Goal: Task Accomplishment & Management: Manage account settings

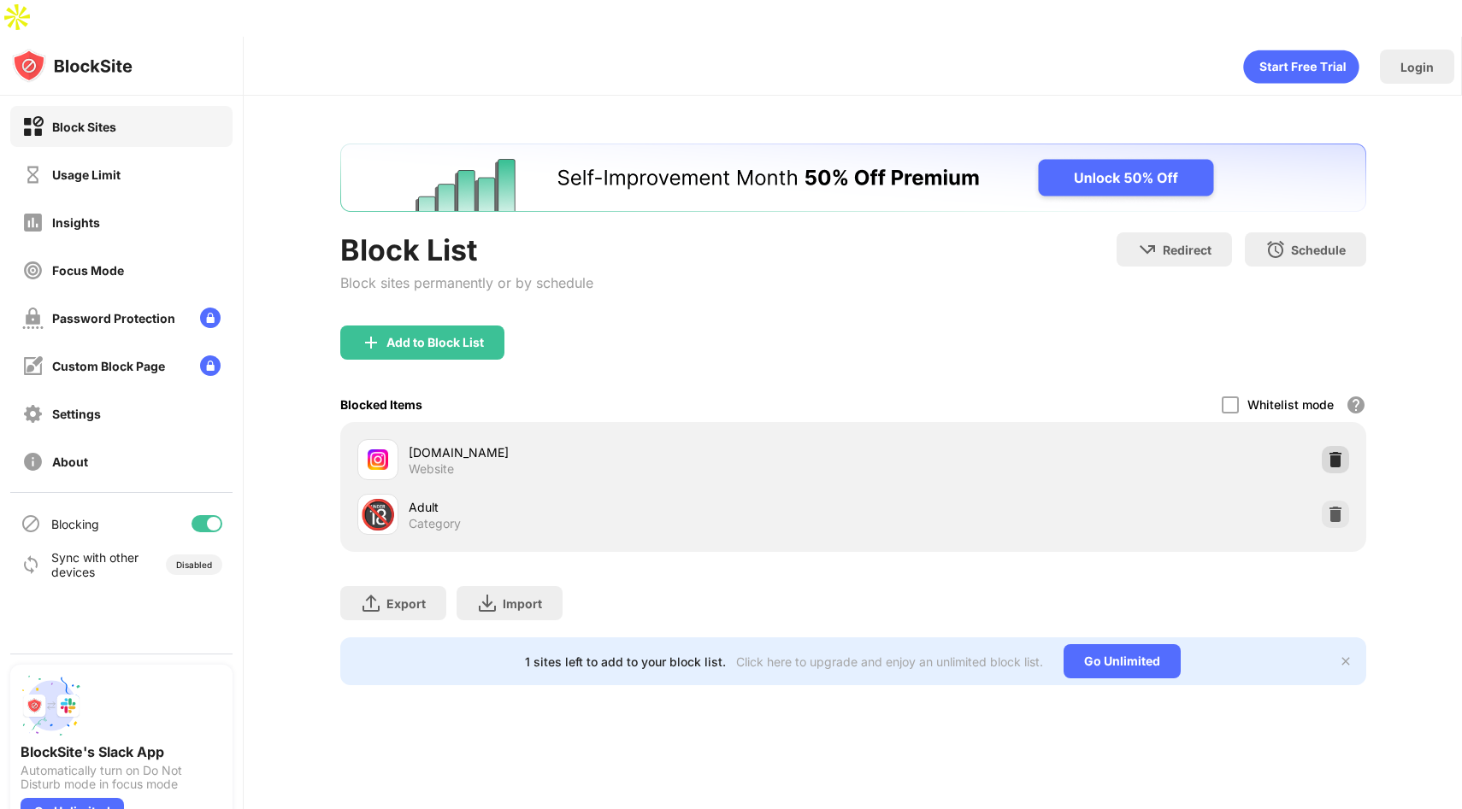
click at [1339, 451] on img at bounding box center [1335, 459] width 17 height 17
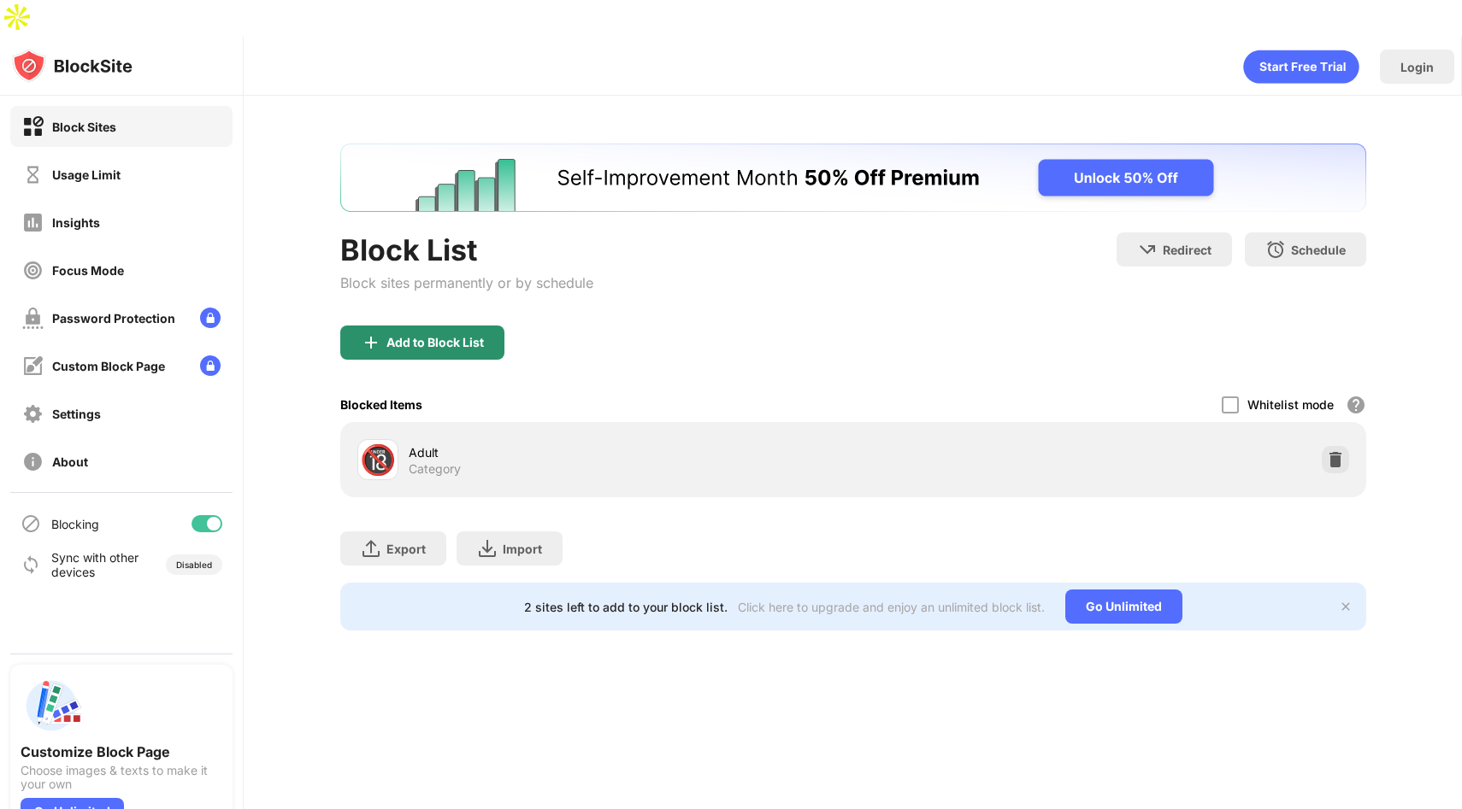
click at [460, 336] on div "Add to Block List" at bounding box center [434, 343] width 97 height 14
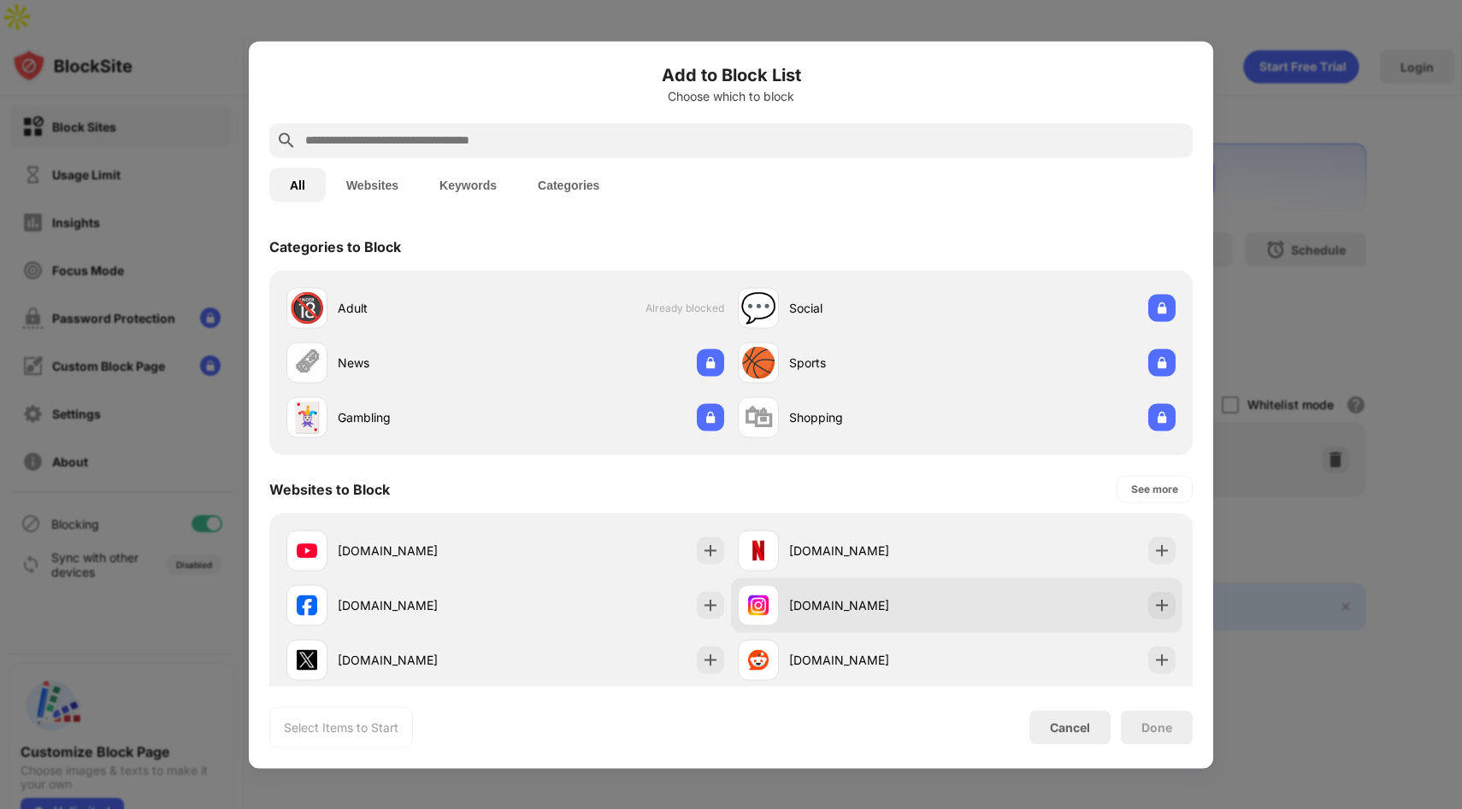
click at [838, 596] on div "[DOMAIN_NAME]" at bounding box center [847, 605] width 219 height 41
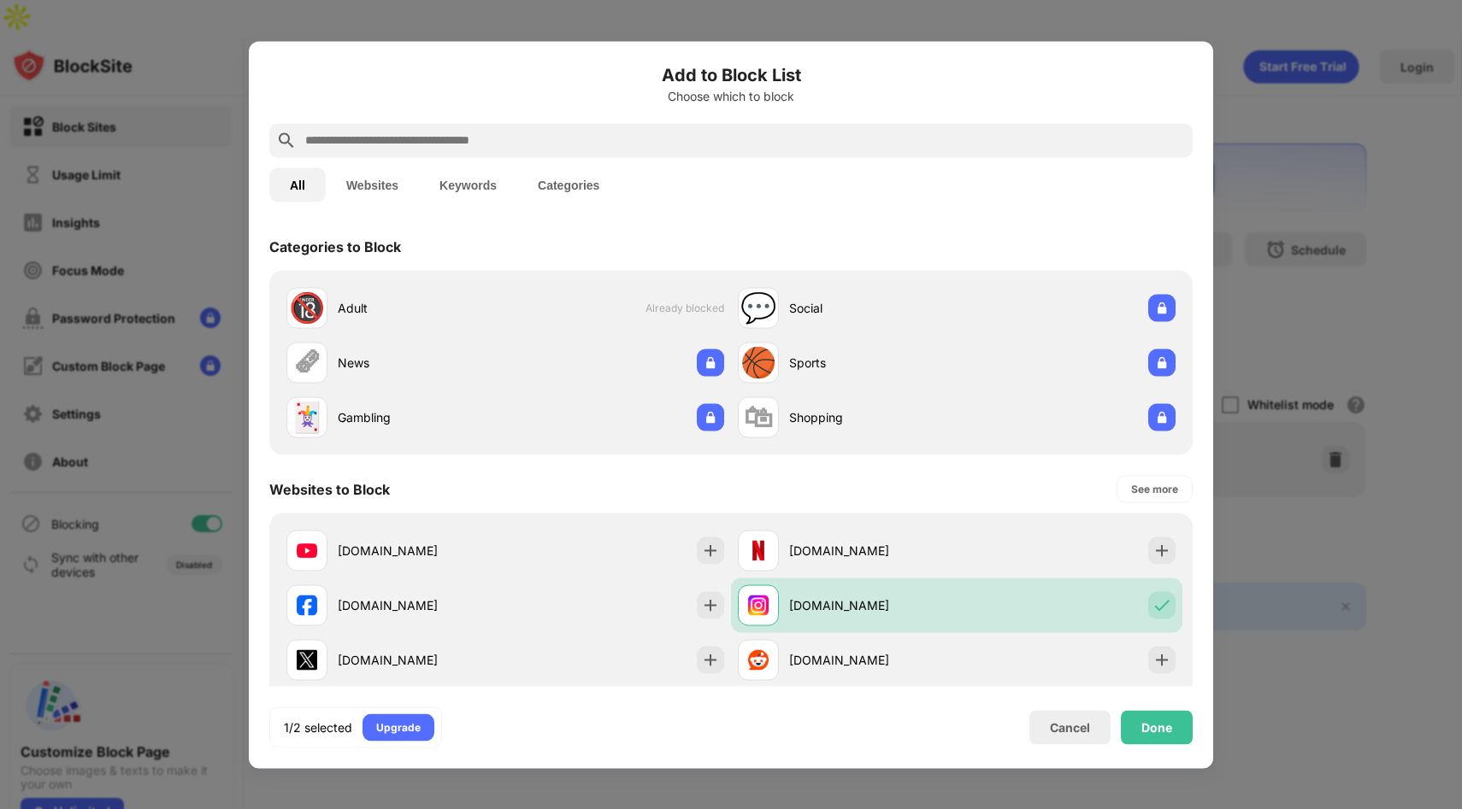
click at [1151, 714] on div "Done" at bounding box center [1157, 727] width 72 height 34
